Goal: Transaction & Acquisition: Book appointment/travel/reservation

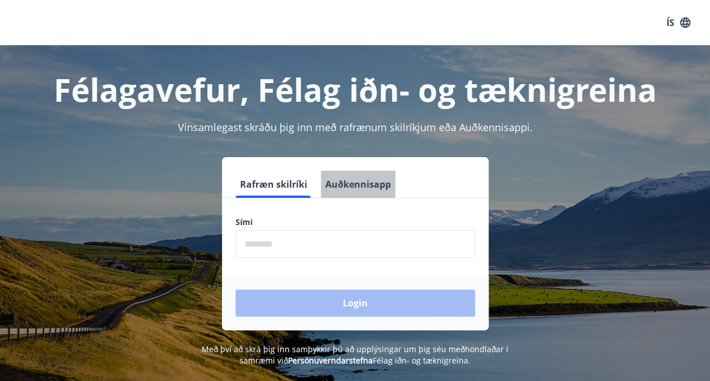
click at [364, 183] on button "Auðkennisapp" at bounding box center [358, 184] width 75 height 27
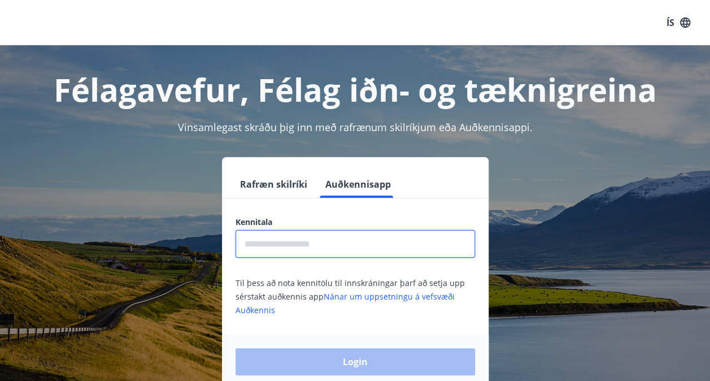
click at [338, 245] on input "text" at bounding box center [356, 244] width 240 height 28
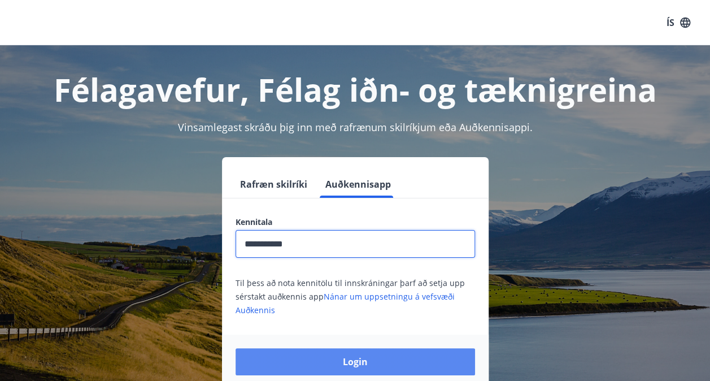
type input "**********"
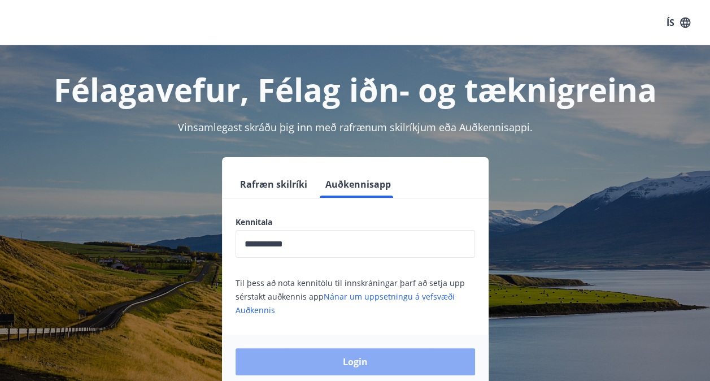
click at [349, 358] on button "Login" at bounding box center [356, 361] width 240 height 27
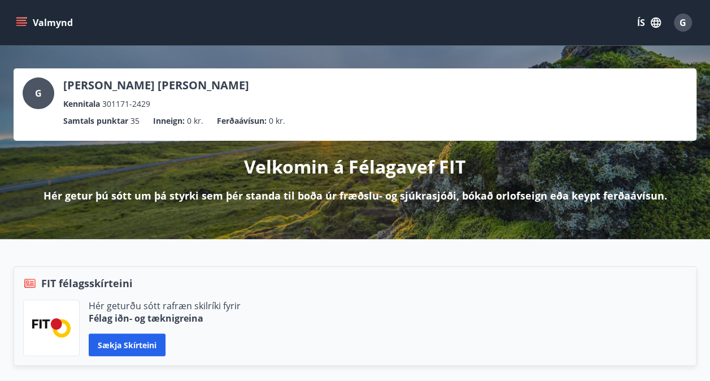
click at [23, 23] on icon "menu" at bounding box center [22, 22] width 12 height 1
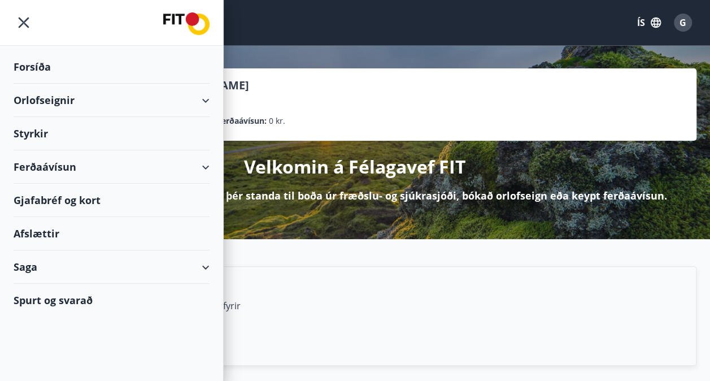
click at [46, 96] on div "Orlofseignir" at bounding box center [112, 100] width 196 height 33
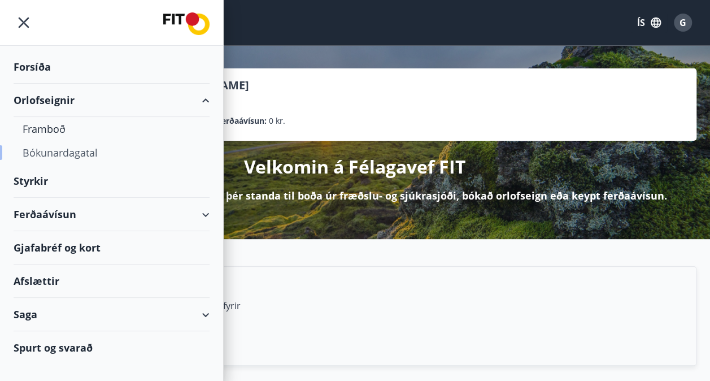
drag, startPoint x: 58, startPoint y: 154, endPoint x: 59, endPoint y: 147, distance: 7.0
click at [59, 147] on div "Bókunardagatal" at bounding box center [112, 153] width 178 height 24
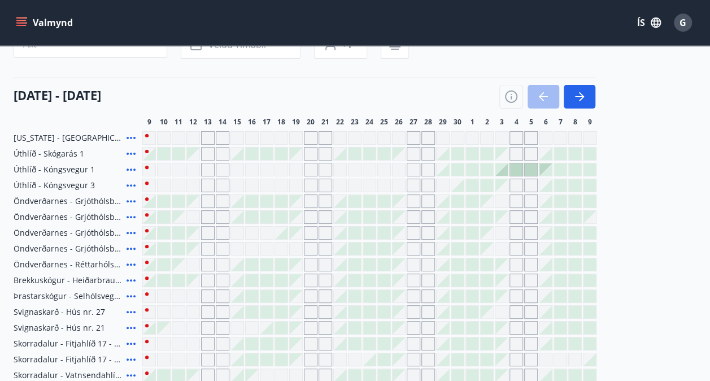
scroll to position [107, 0]
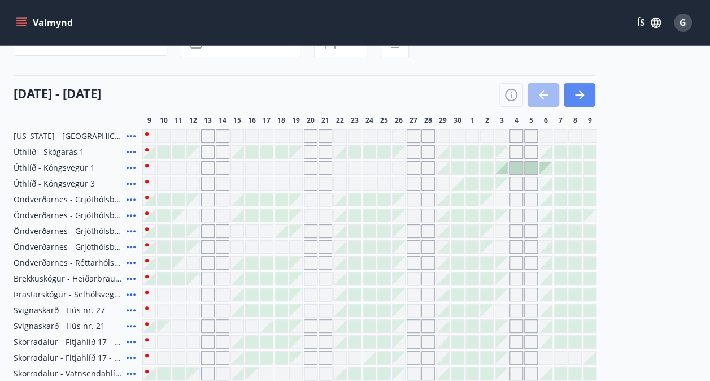
click at [584, 88] on icon "button" at bounding box center [580, 95] width 14 height 14
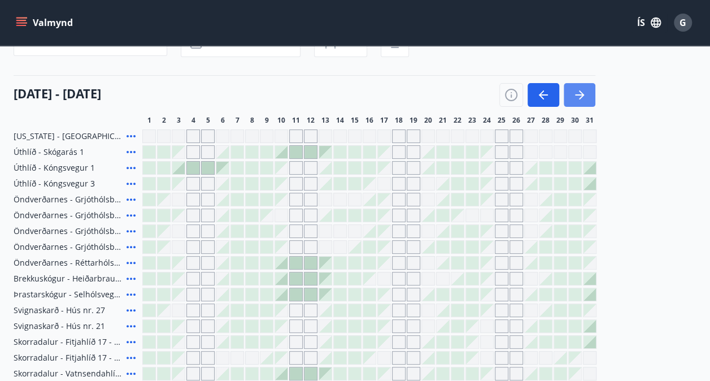
click at [587, 85] on button "button" at bounding box center [580, 95] width 32 height 24
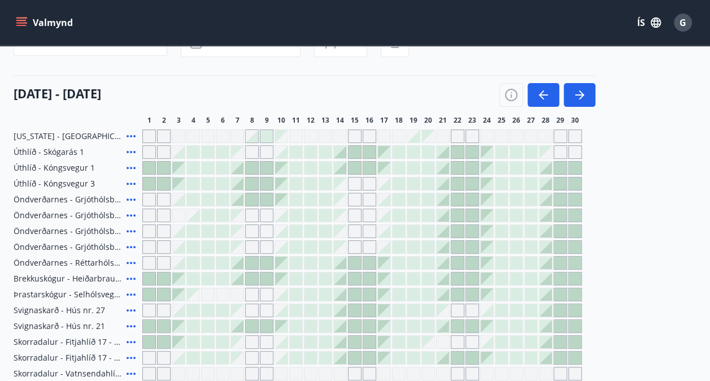
click at [130, 263] on icon at bounding box center [131, 263] width 14 height 14
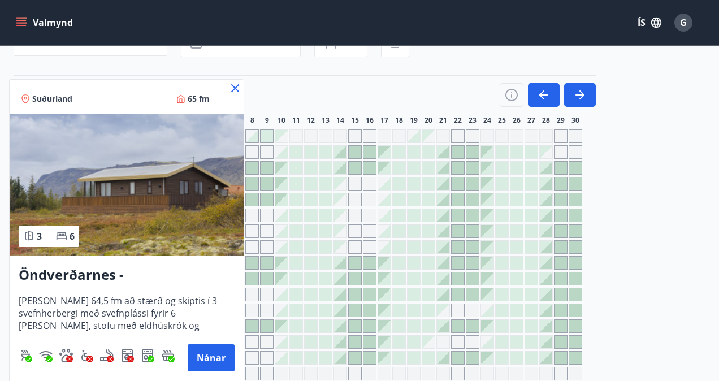
click at [234, 85] on icon at bounding box center [235, 88] width 14 height 14
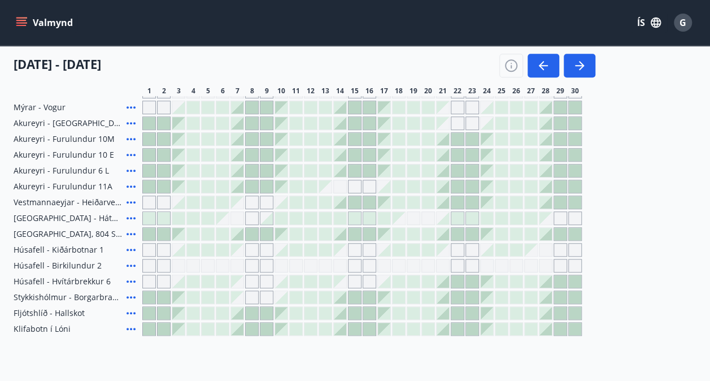
scroll to position [389, 0]
click at [25, 20] on icon "menu" at bounding box center [21, 20] width 10 height 1
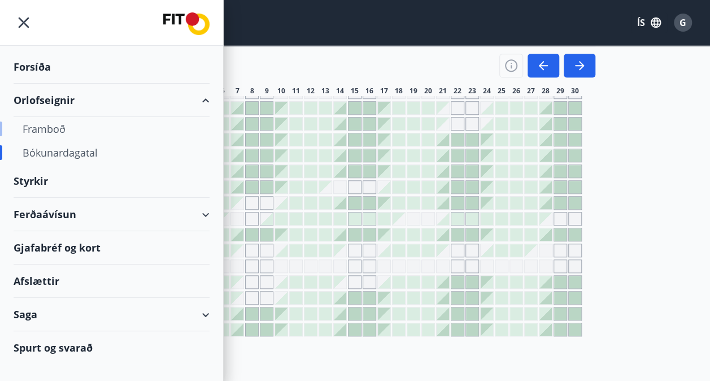
click at [58, 133] on div "Framboð" at bounding box center [112, 129] width 178 height 24
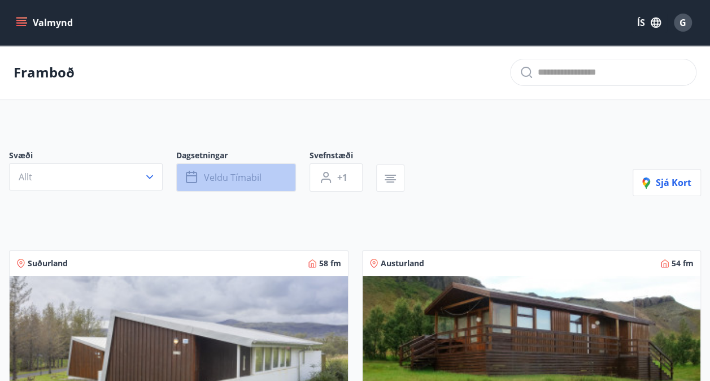
click at [281, 177] on button "Veldu tímabil" at bounding box center [236, 177] width 120 height 28
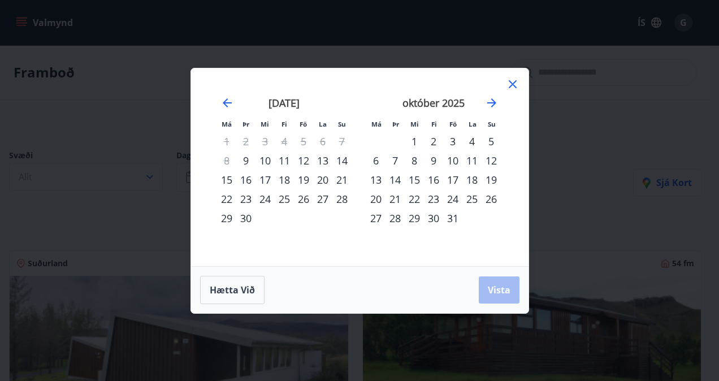
click at [510, 86] on icon at bounding box center [512, 84] width 8 height 8
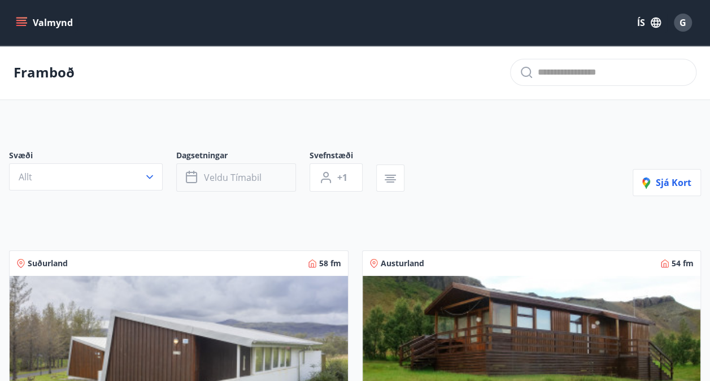
click at [277, 179] on button "Veldu tímabil" at bounding box center [236, 177] width 120 height 28
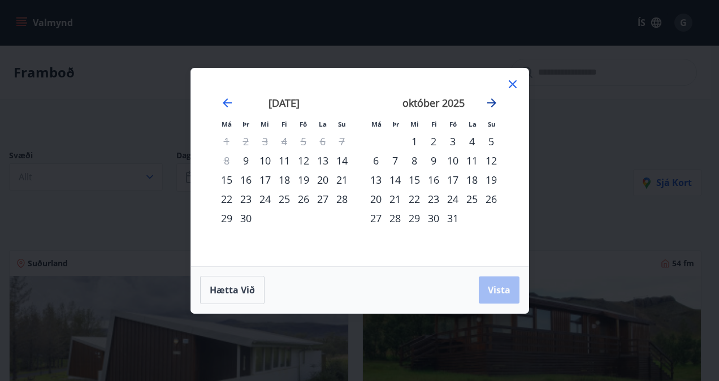
click at [493, 102] on icon "Move forward to switch to the next month." at bounding box center [492, 103] width 14 height 14
click at [434, 179] on div "13" at bounding box center [433, 179] width 19 height 19
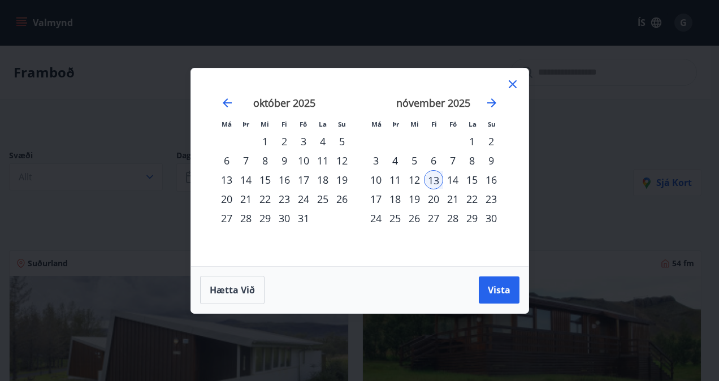
click at [494, 177] on div "16" at bounding box center [490, 179] width 19 height 19
click at [501, 285] on span "Vista" at bounding box center [499, 290] width 23 height 12
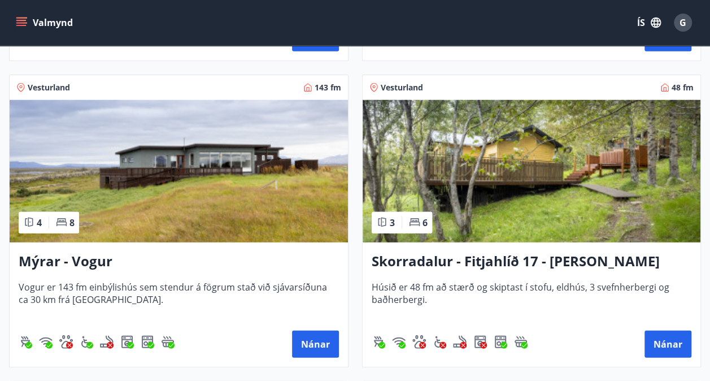
scroll to position [1415, 0]
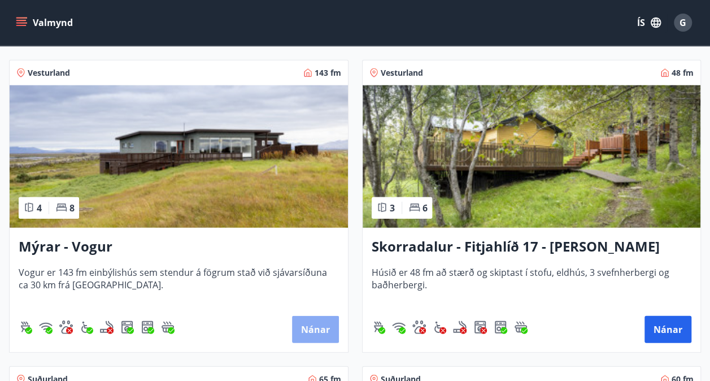
click at [319, 325] on button "Nánar" at bounding box center [315, 329] width 47 height 27
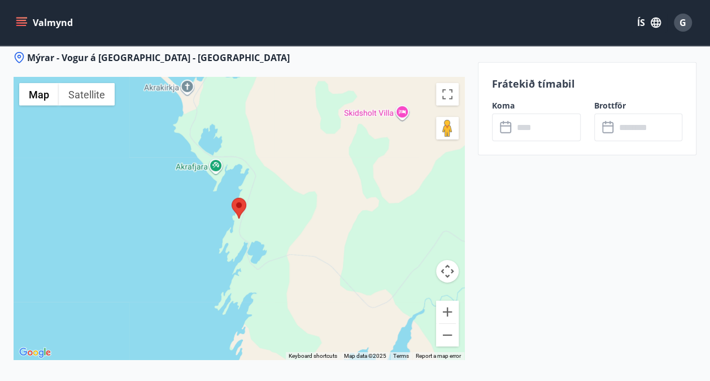
scroll to position [1626, 0]
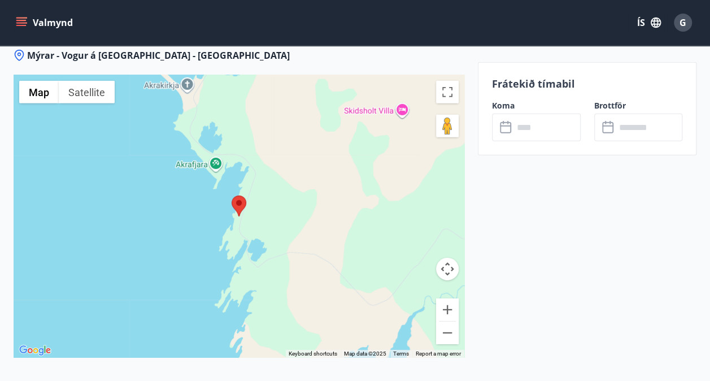
click at [323, 213] on div at bounding box center [239, 216] width 451 height 282
click at [444, 330] on button "Zoom out" at bounding box center [447, 332] width 23 height 23
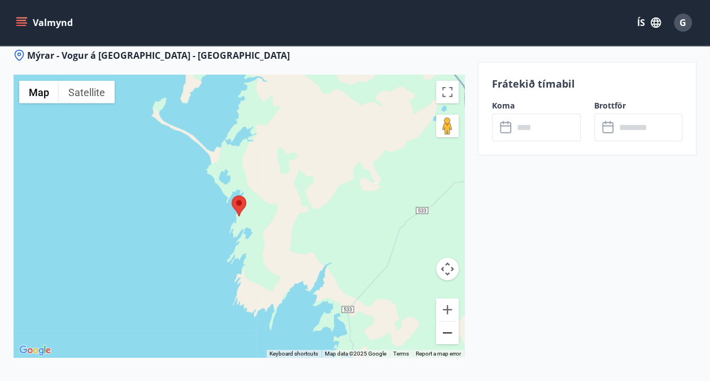
click at [443, 332] on button "Zoom out" at bounding box center [447, 332] width 23 height 23
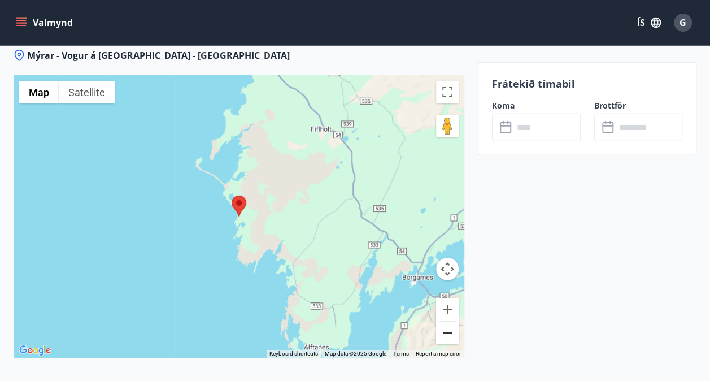
click at [443, 332] on button "Zoom out" at bounding box center [447, 332] width 23 height 23
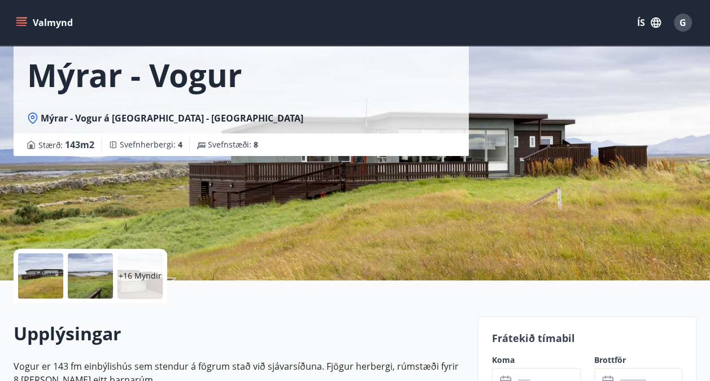
scroll to position [0, 0]
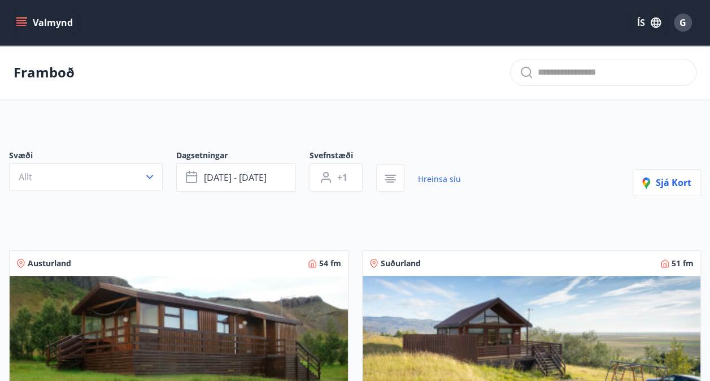
click at [23, 23] on icon "menu" at bounding box center [22, 22] width 12 height 1
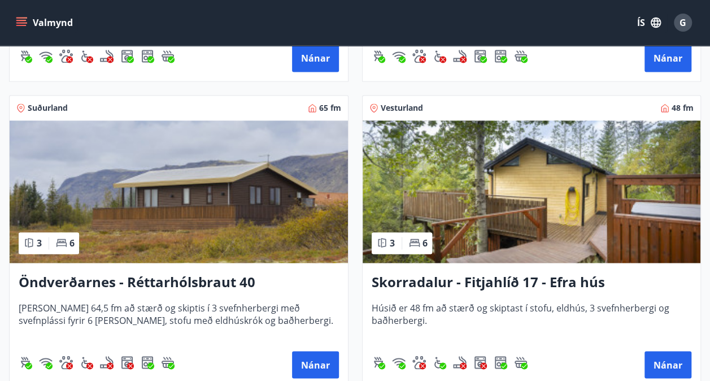
scroll to position [2926, 0]
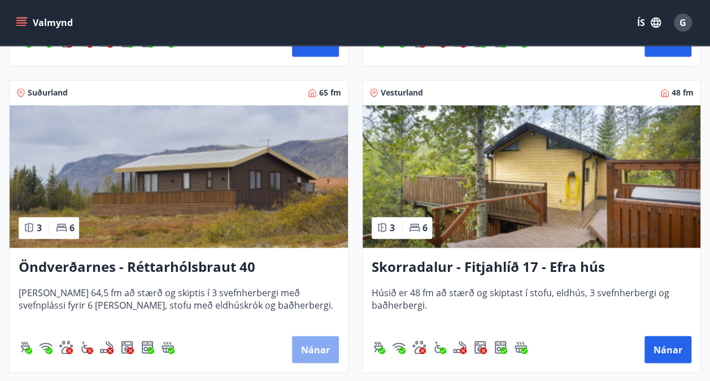
click at [320, 345] on button "Nánar" at bounding box center [315, 349] width 47 height 27
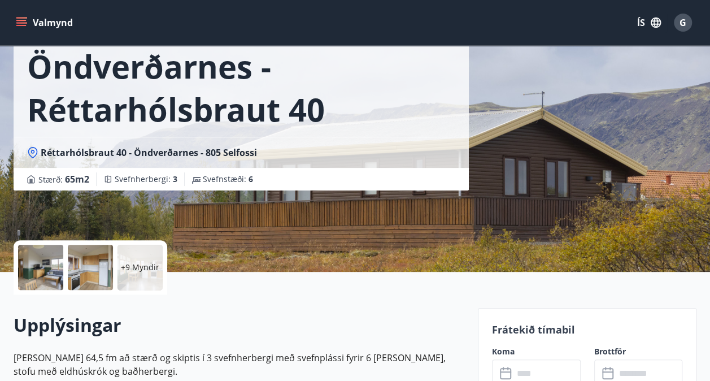
scroll to position [90, 0]
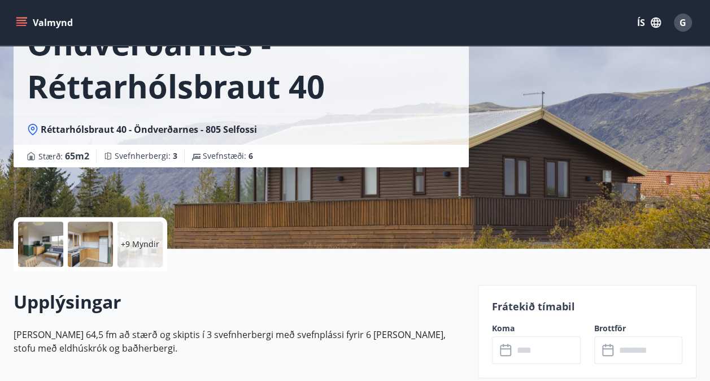
click at [52, 244] on div at bounding box center [40, 243] width 45 height 45
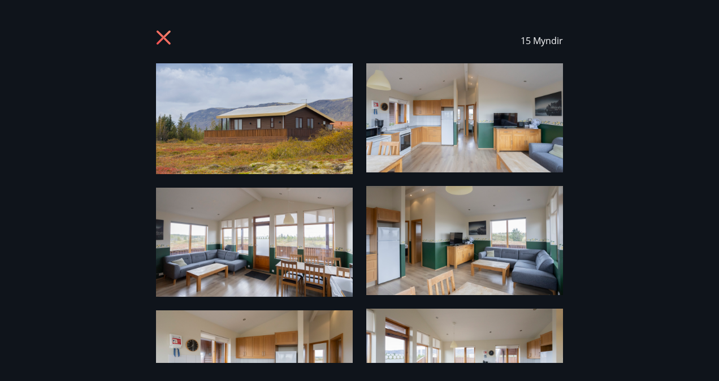
click at [708, 369] on div "15 Myndir" at bounding box center [359, 190] width 719 height 381
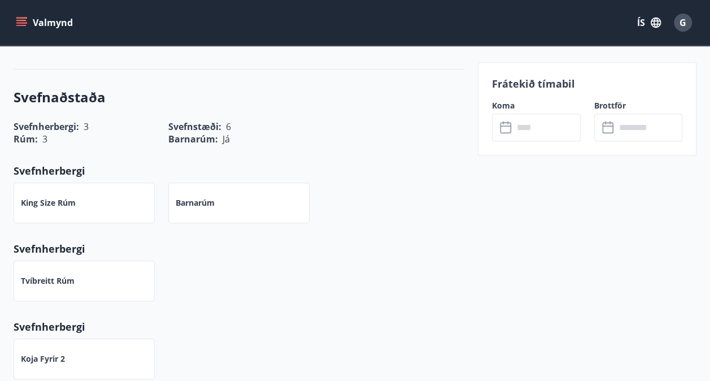
scroll to position [393, 0]
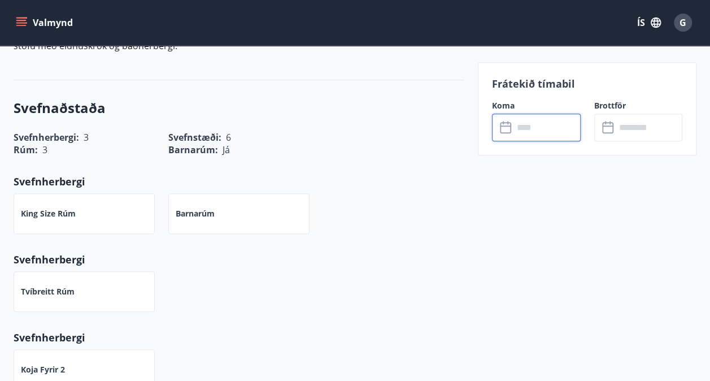
click at [530, 127] on input "text" at bounding box center [546, 128] width 67 height 28
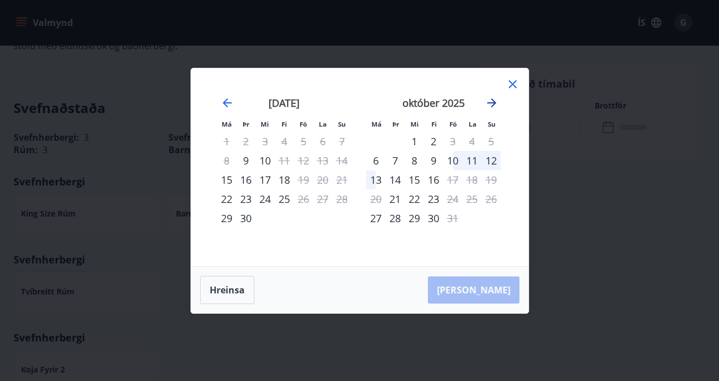
click at [487, 102] on icon "Move forward to switch to the next month." at bounding box center [491, 102] width 9 height 9
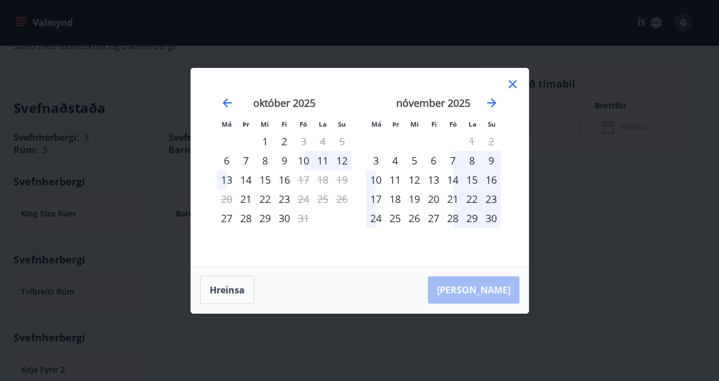
click at [437, 181] on div "13" at bounding box center [433, 179] width 19 height 19
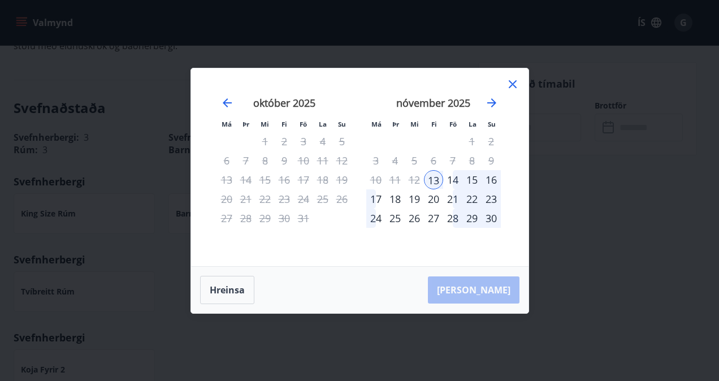
click at [494, 180] on div "16" at bounding box center [490, 179] width 19 height 19
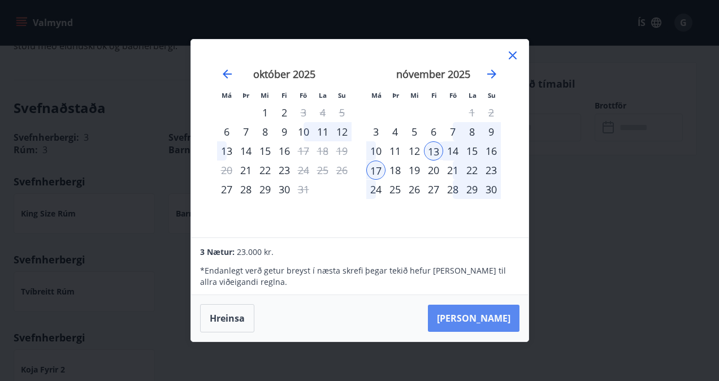
click at [497, 314] on button "[PERSON_NAME]" at bounding box center [474, 317] width 92 height 27
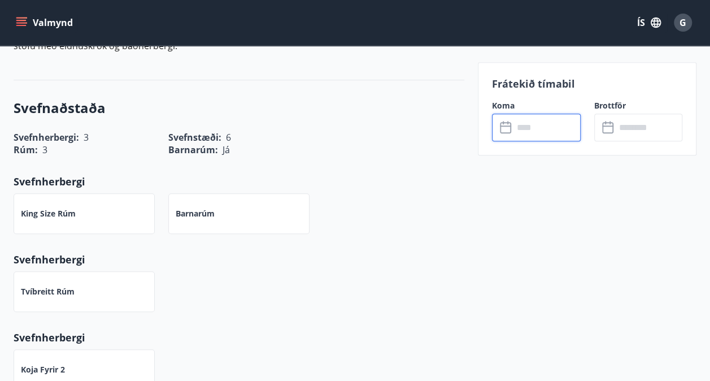
type input "******"
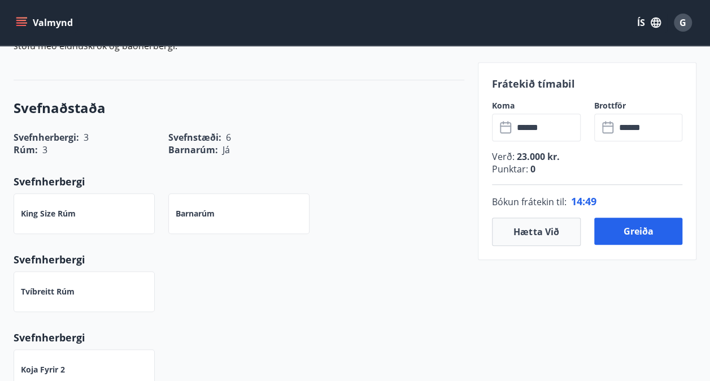
click at [21, 21] on icon "menu" at bounding box center [21, 22] width 11 height 11
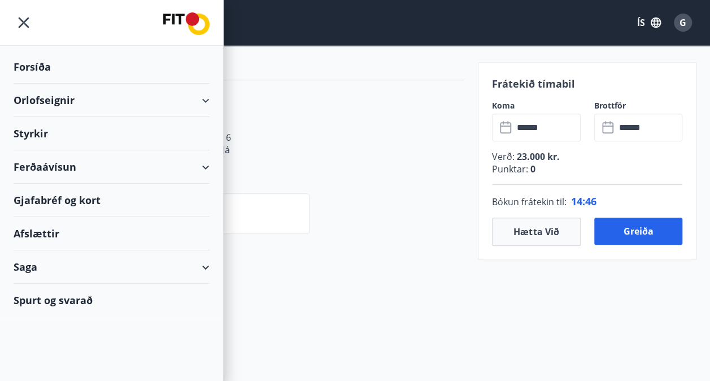
click at [46, 97] on div "Orlofseignir" at bounding box center [112, 100] width 196 height 33
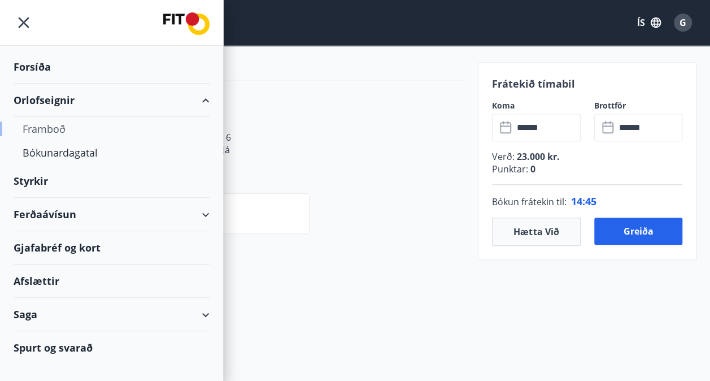
scroll to position [391, 0]
click at [61, 153] on div "Bókunardagatal" at bounding box center [112, 153] width 178 height 24
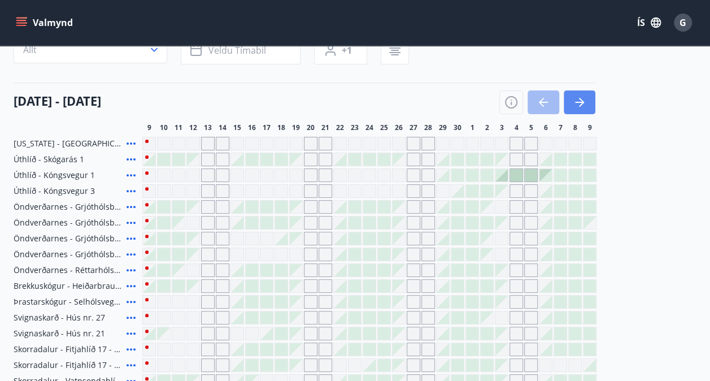
scroll to position [391, 0]
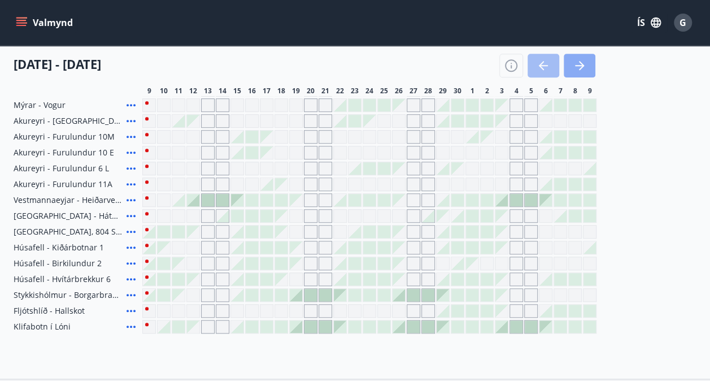
click at [586, 63] on icon "button" at bounding box center [580, 66] width 14 height 14
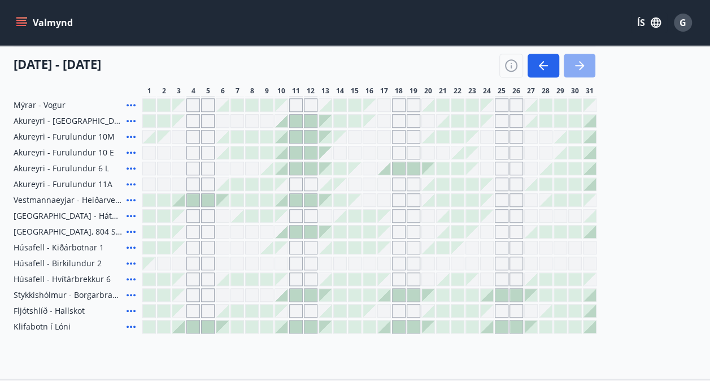
click at [588, 58] on button "button" at bounding box center [580, 66] width 32 height 24
click at [588, 55] on button "button" at bounding box center [580, 66] width 32 height 24
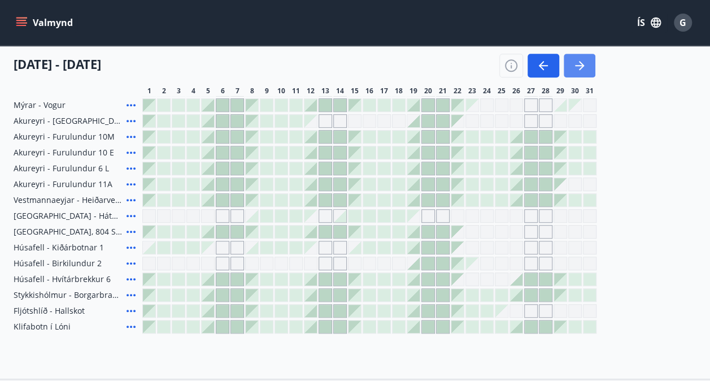
click at [572, 62] on button "button" at bounding box center [580, 66] width 32 height 24
click at [546, 68] on icon "button" at bounding box center [544, 66] width 14 height 14
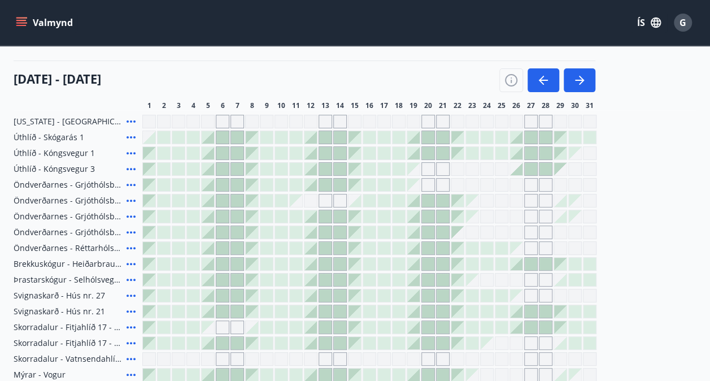
scroll to position [121, 0]
click at [549, 77] on icon "button" at bounding box center [544, 81] width 14 height 14
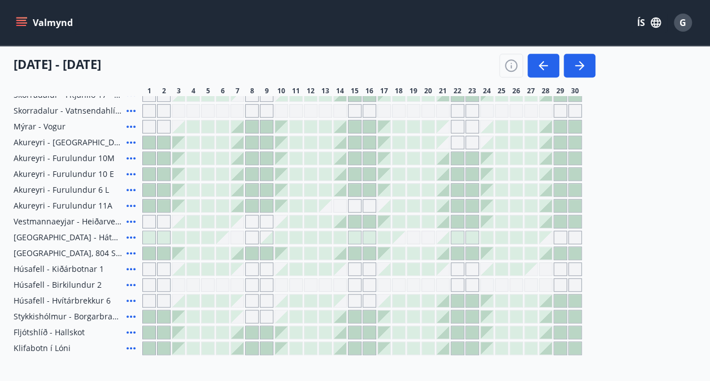
scroll to position [483, 0]
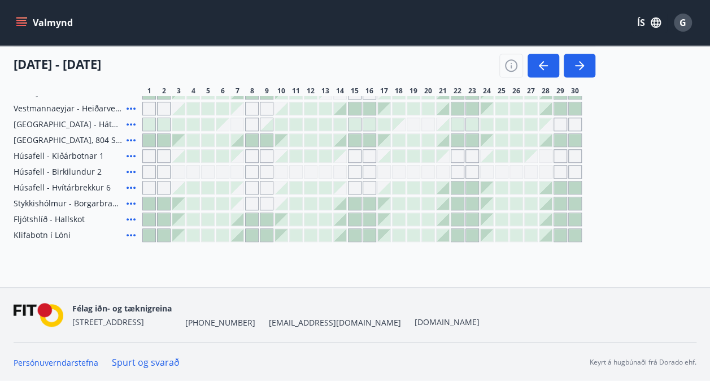
click at [136, 216] on icon at bounding box center [131, 219] width 14 height 14
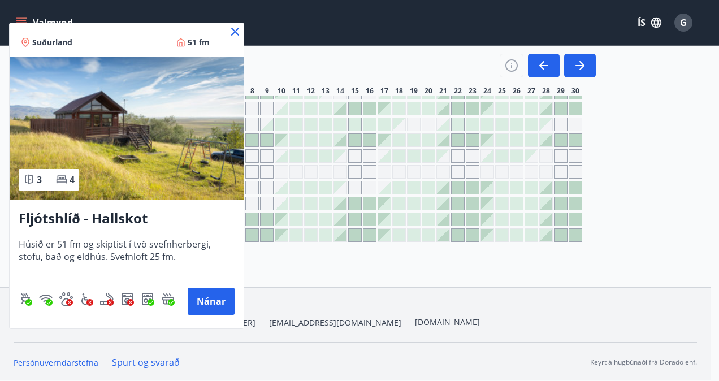
click at [234, 29] on icon at bounding box center [235, 32] width 14 height 14
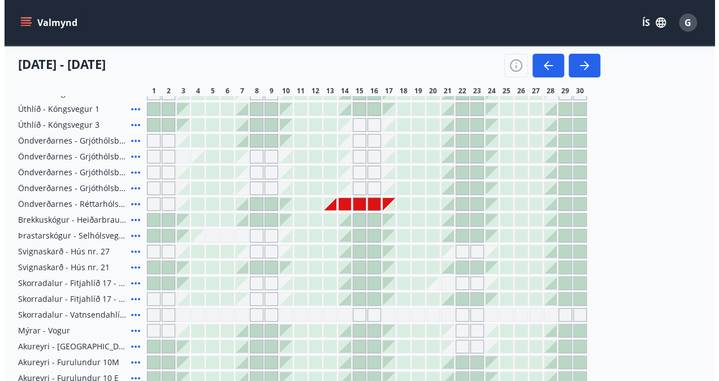
scroll to position [156, 0]
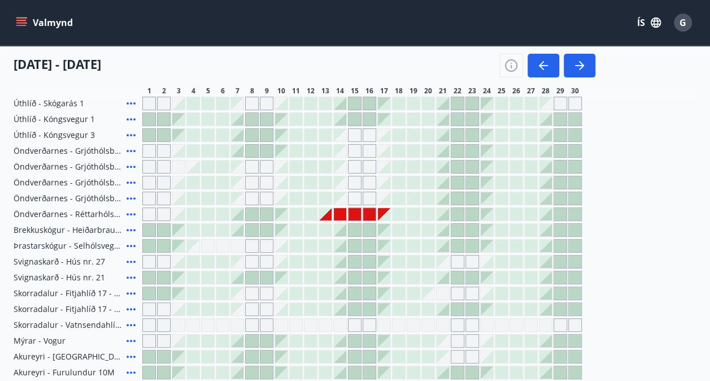
click at [340, 210] on div at bounding box center [340, 214] width 12 height 12
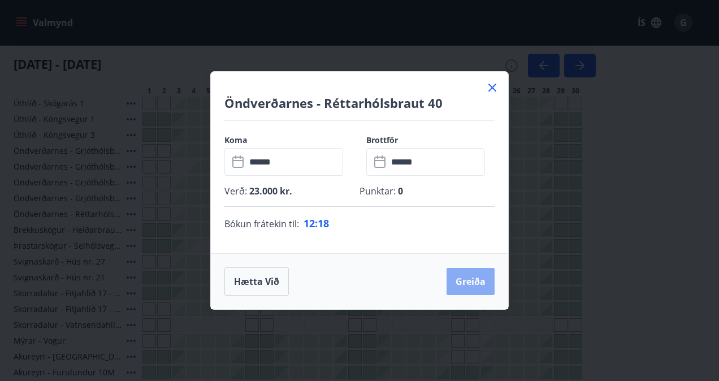
click at [470, 279] on button "Greiða" at bounding box center [470, 281] width 48 height 27
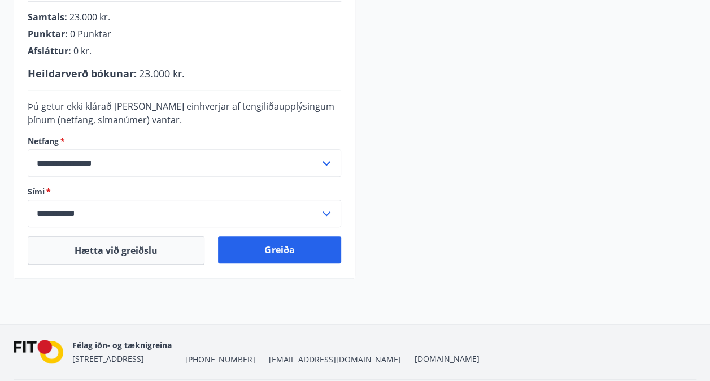
scroll to position [317, 0]
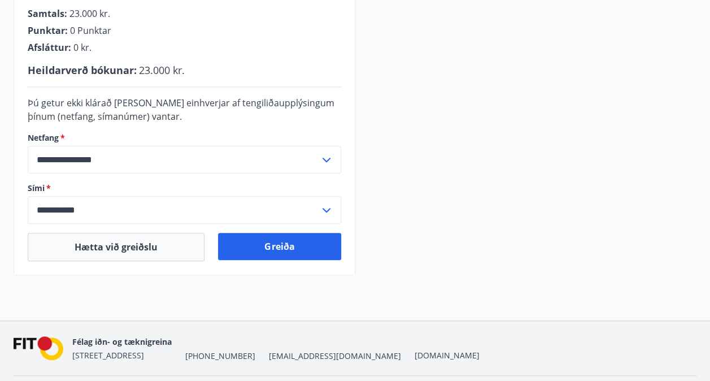
click at [328, 158] on icon at bounding box center [327, 160] width 14 height 14
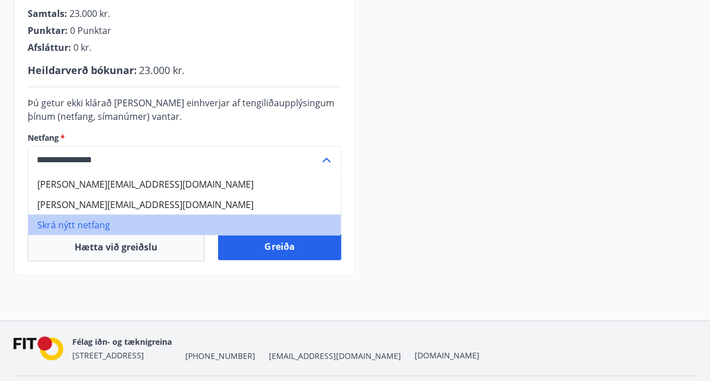
click at [92, 227] on li "Skrá nýtt netfang" at bounding box center [184, 224] width 312 height 20
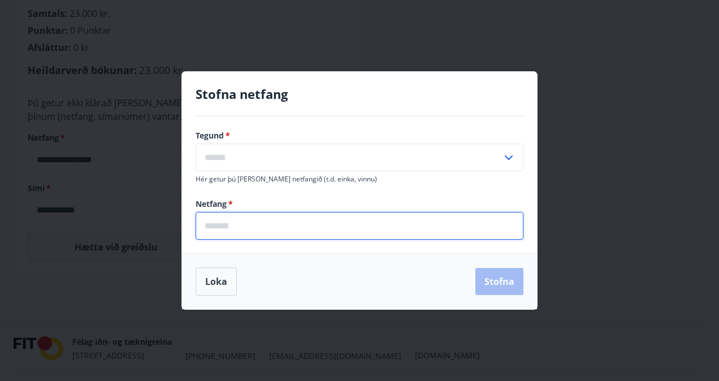
click at [246, 225] on input "email" at bounding box center [359, 226] width 328 height 28
type input "**********"
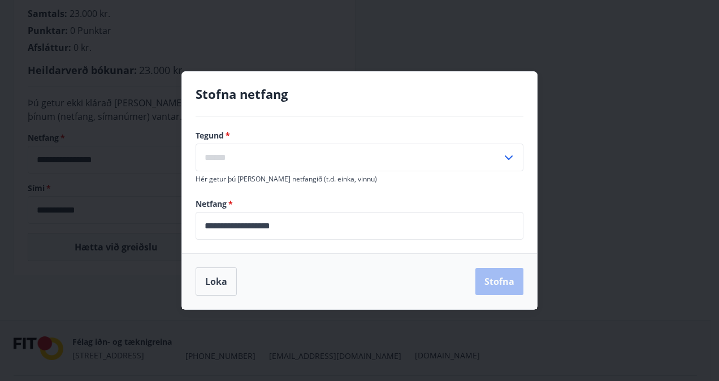
click at [507, 155] on icon at bounding box center [509, 158] width 14 height 14
click at [508, 157] on icon at bounding box center [508, 157] width 8 height 5
click at [508, 158] on icon at bounding box center [509, 158] width 14 height 14
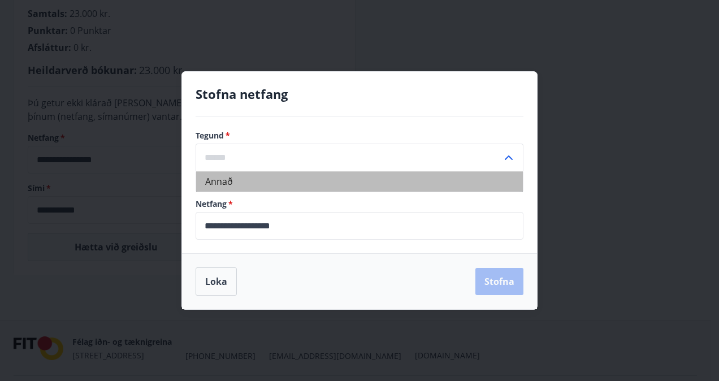
click at [364, 181] on li "Annað" at bounding box center [359, 181] width 327 height 20
type input "*****"
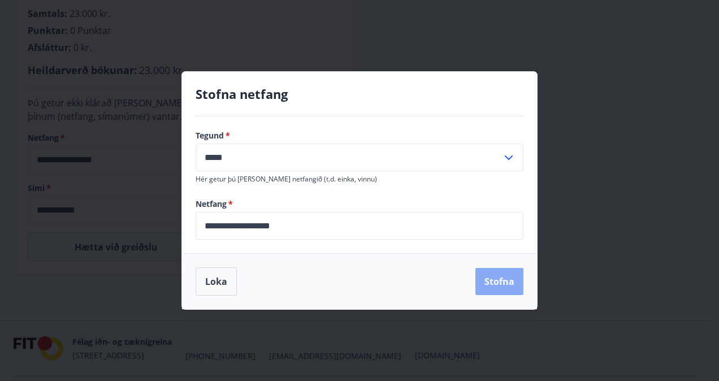
click at [504, 280] on button "Stofna" at bounding box center [499, 281] width 48 height 27
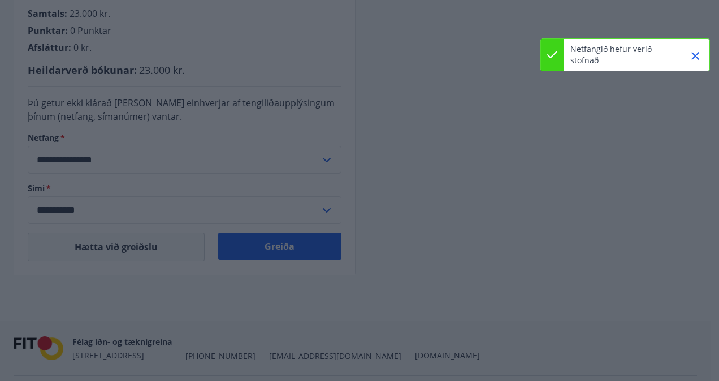
type input "**********"
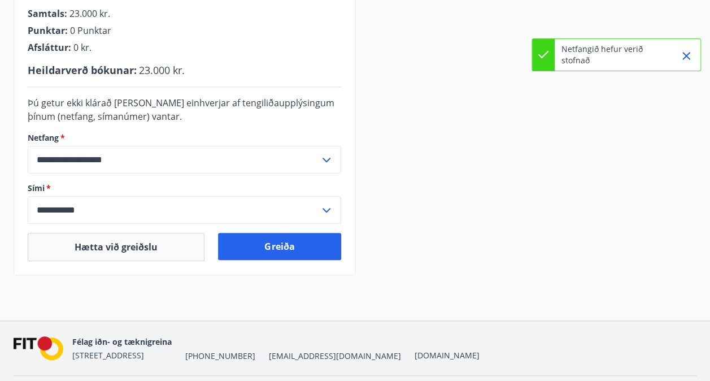
click at [324, 207] on icon at bounding box center [327, 210] width 14 height 14
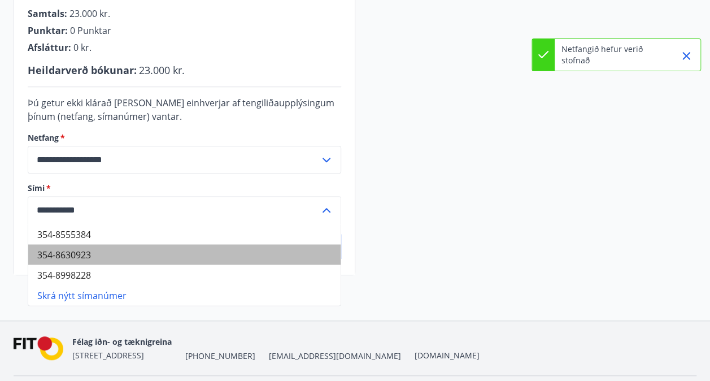
click at [206, 245] on li "354-8630923" at bounding box center [184, 254] width 312 height 20
type input "**********"
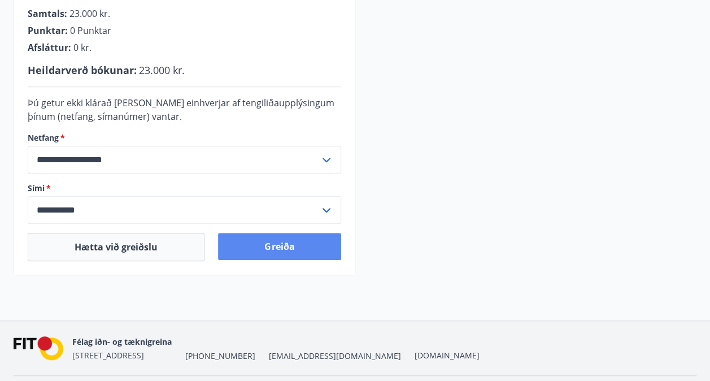
click at [303, 247] on button "Greiða" at bounding box center [279, 246] width 123 height 27
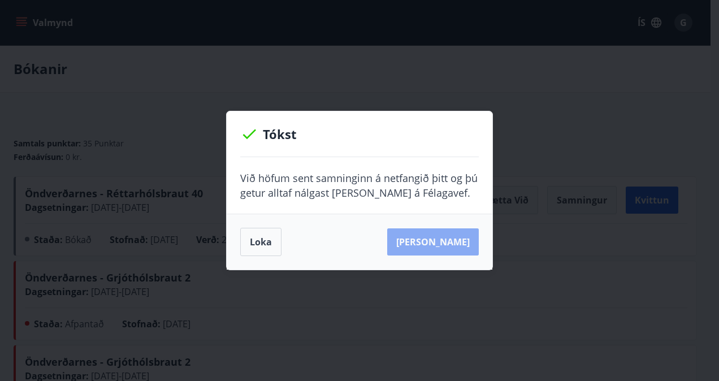
click at [456, 242] on button "[PERSON_NAME]" at bounding box center [433, 241] width 92 height 27
click at [262, 241] on button "Loka" at bounding box center [260, 242] width 41 height 28
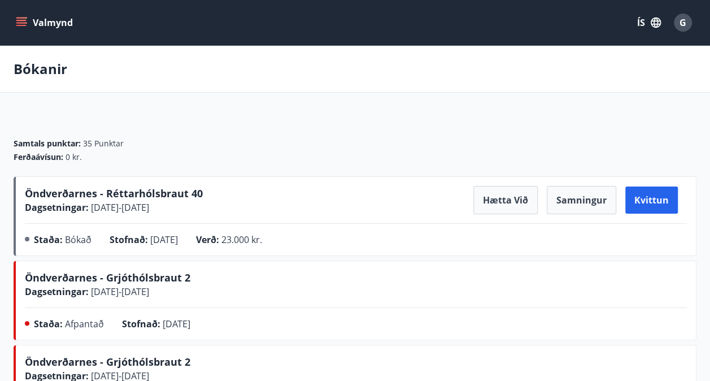
click at [23, 19] on icon "menu" at bounding box center [21, 22] width 11 height 11
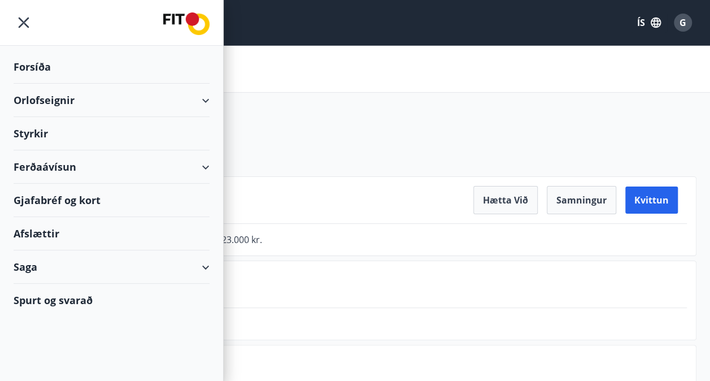
click at [205, 98] on div "Orlofseignir" at bounding box center [112, 100] width 196 height 33
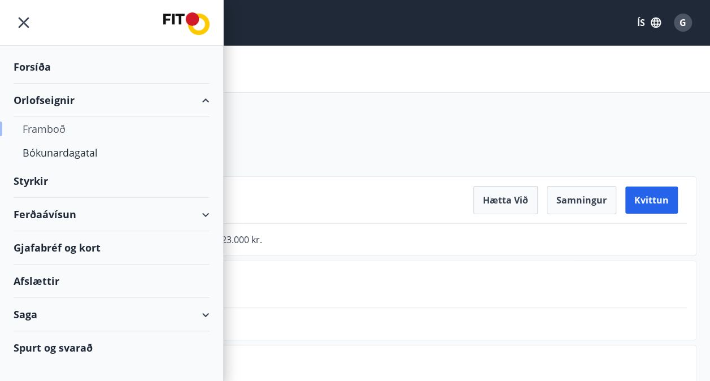
click at [53, 129] on div "Framboð" at bounding box center [112, 129] width 178 height 24
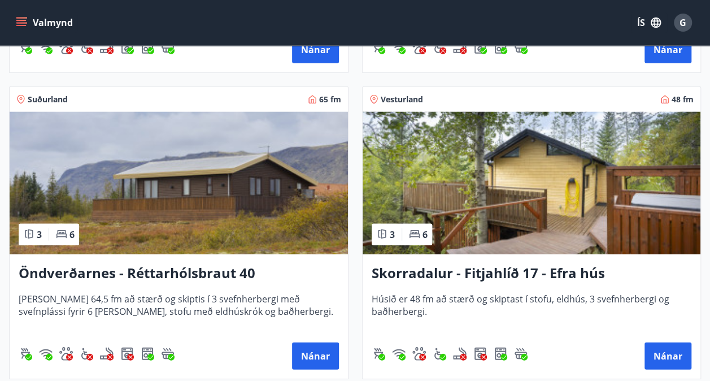
scroll to position [3554, 0]
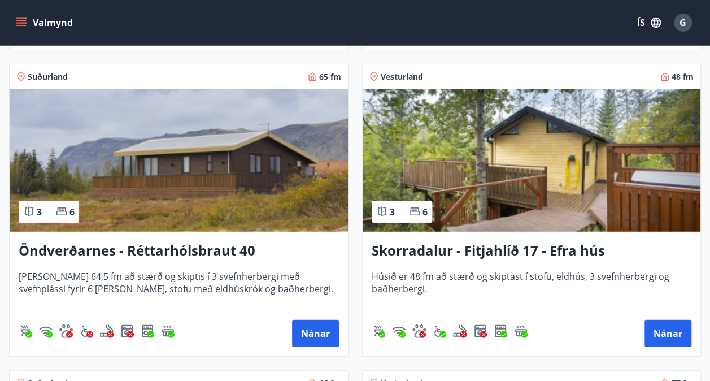
click at [221, 189] on img at bounding box center [179, 160] width 338 height 142
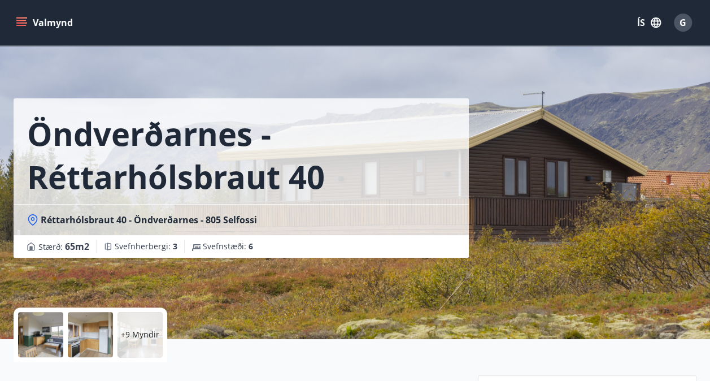
click at [569, 141] on div "Öndverðarnes - Réttarhólsbraut 40 Réttarhólsbraut 40 - Öndverðarnes - 805 Selfo…" at bounding box center [355, 169] width 683 height 339
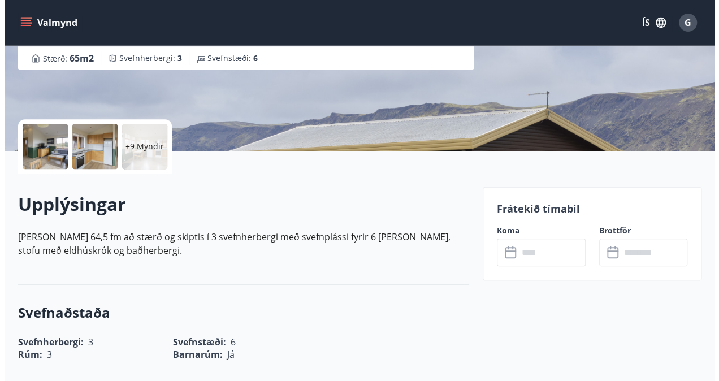
scroll to position [97, 0]
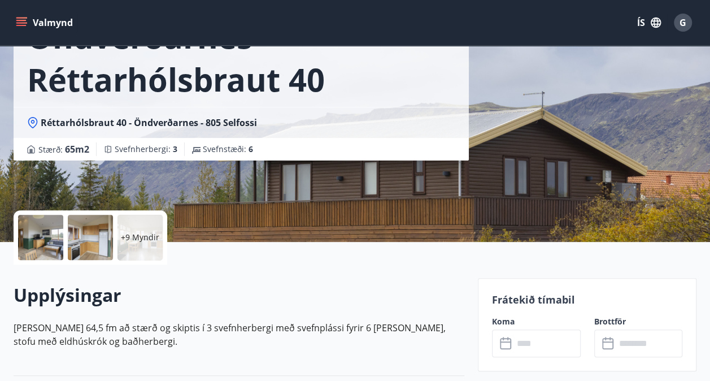
click at [47, 234] on div at bounding box center [40, 237] width 45 height 45
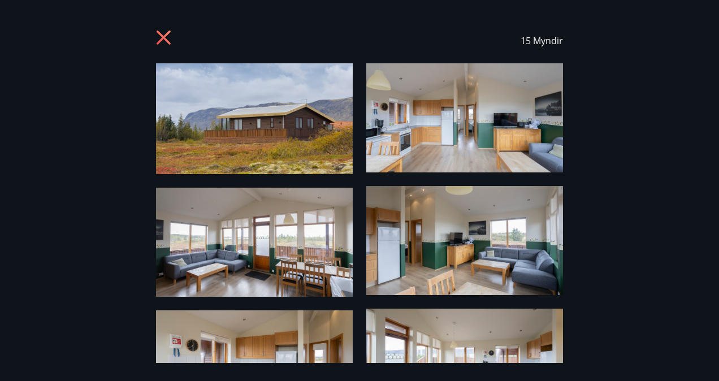
click at [282, 115] on img at bounding box center [254, 118] width 197 height 111
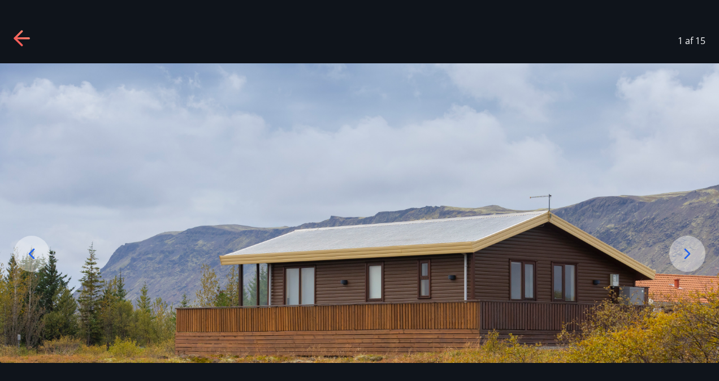
click at [685, 245] on icon at bounding box center [687, 254] width 18 height 18
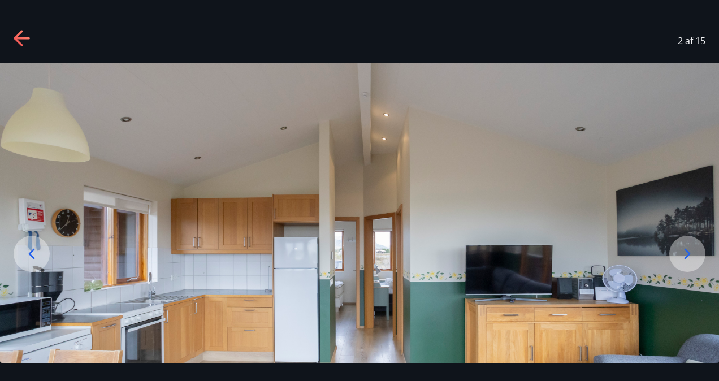
click at [685, 245] on icon at bounding box center [687, 254] width 18 height 18
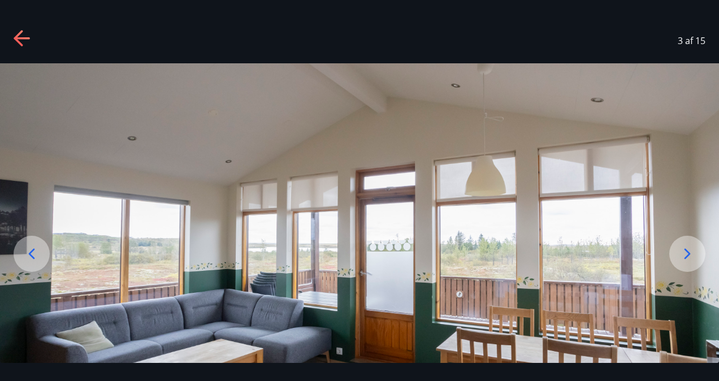
click at [685, 245] on icon at bounding box center [687, 254] width 18 height 18
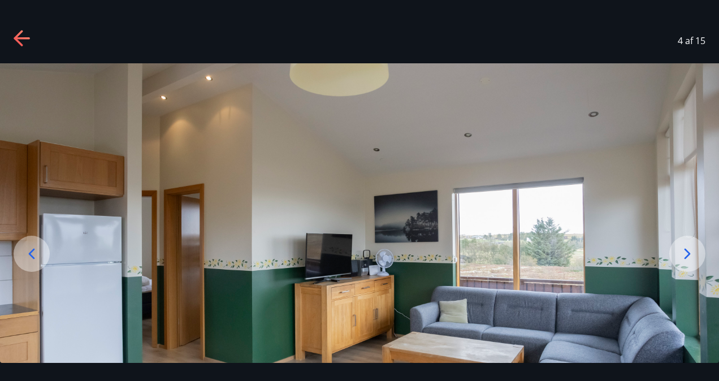
click at [685, 245] on icon at bounding box center [687, 254] width 18 height 18
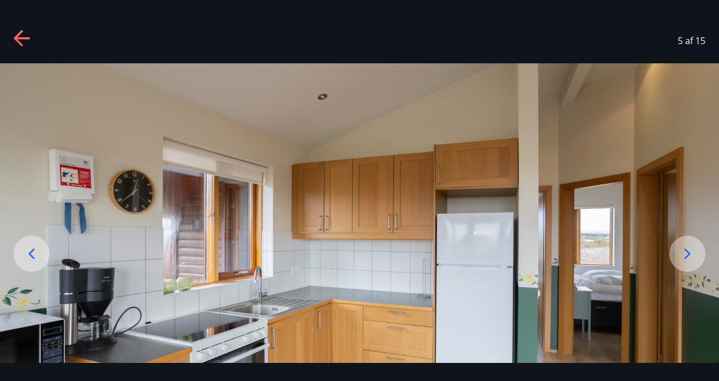
click at [685, 245] on icon at bounding box center [687, 254] width 18 height 18
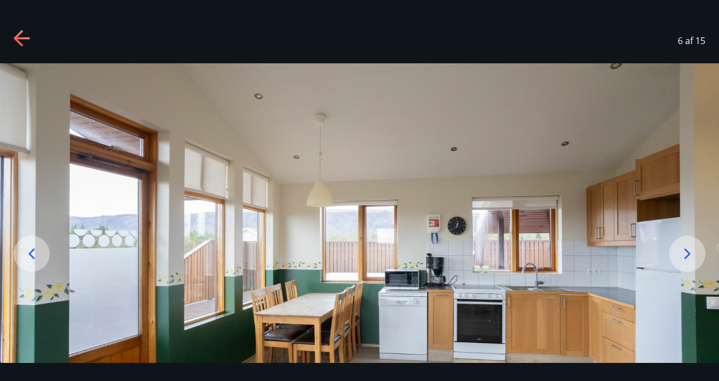
click at [685, 245] on icon at bounding box center [687, 254] width 18 height 18
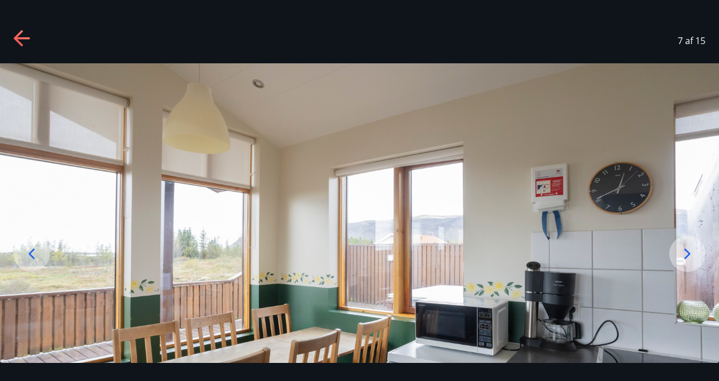
click at [685, 245] on icon at bounding box center [687, 254] width 18 height 18
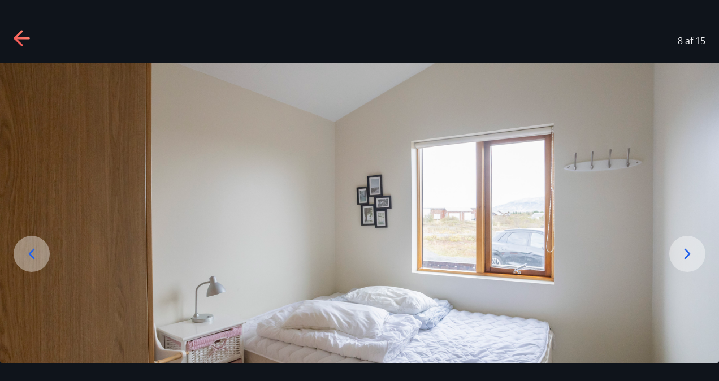
click at [685, 245] on icon at bounding box center [687, 254] width 18 height 18
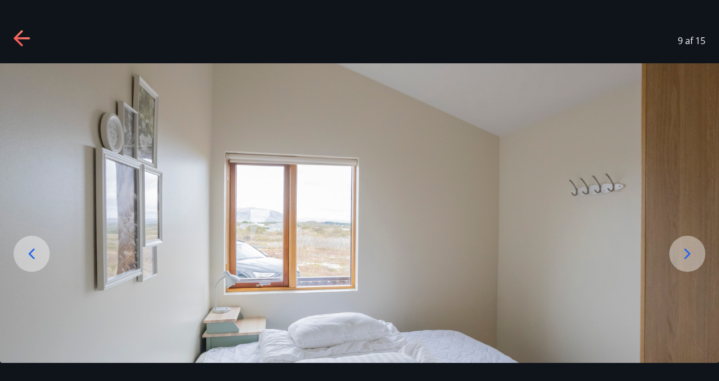
click at [685, 245] on icon at bounding box center [687, 254] width 18 height 18
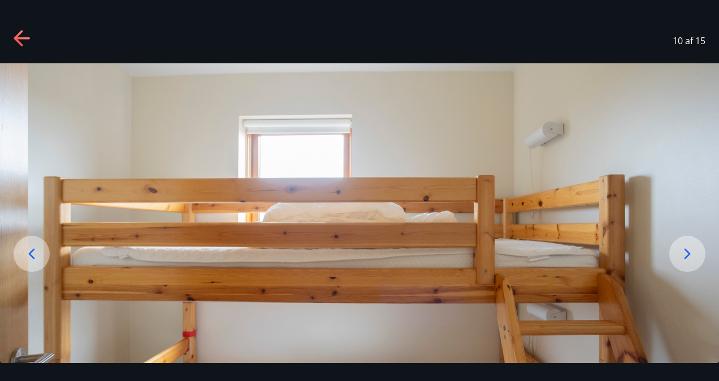
click at [685, 245] on icon at bounding box center [687, 254] width 18 height 18
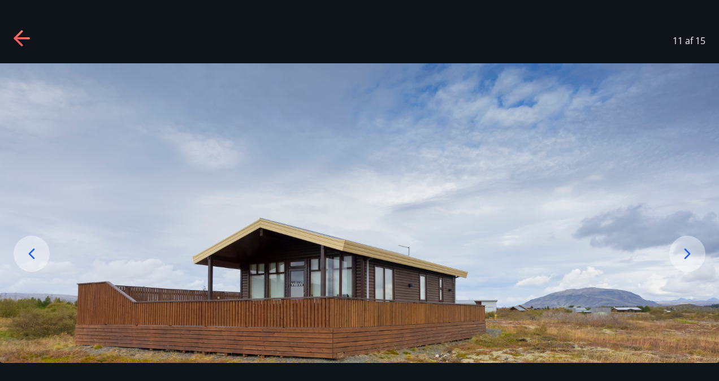
click at [685, 245] on icon at bounding box center [687, 254] width 18 height 18
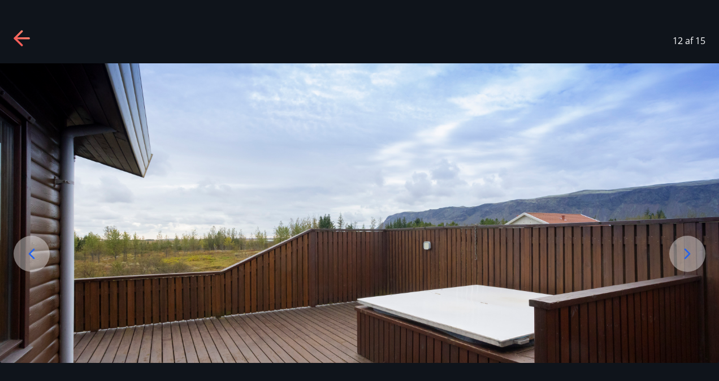
click at [685, 245] on icon at bounding box center [687, 254] width 18 height 18
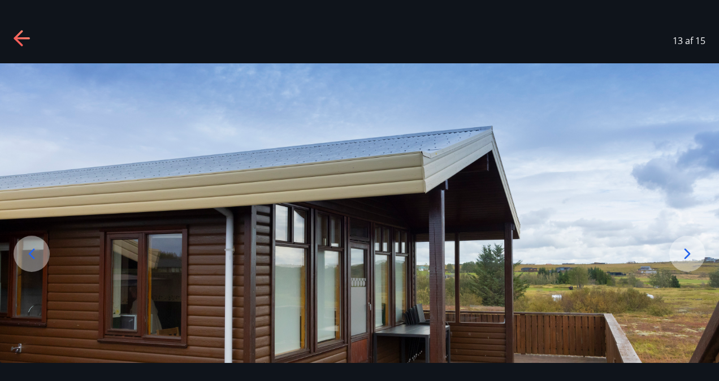
click at [685, 245] on icon at bounding box center [687, 254] width 18 height 18
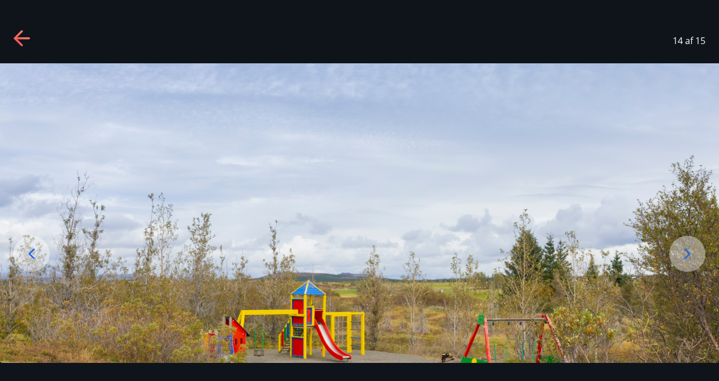
click at [685, 245] on icon at bounding box center [687, 254] width 18 height 18
